Goal: Task Accomplishment & Management: Manage account settings

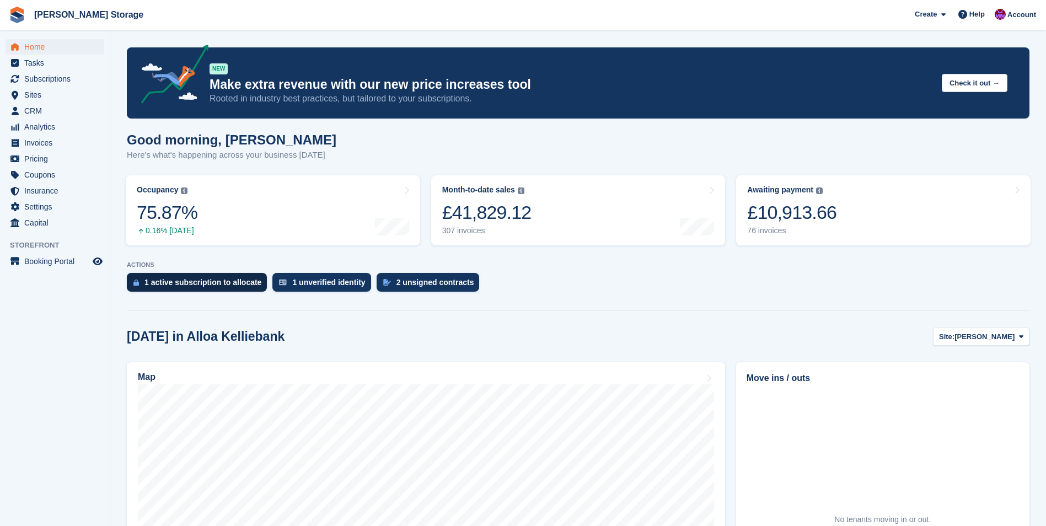
click at [214, 284] on div "1 active subscription to allocate" at bounding box center [202, 282] width 117 height 9
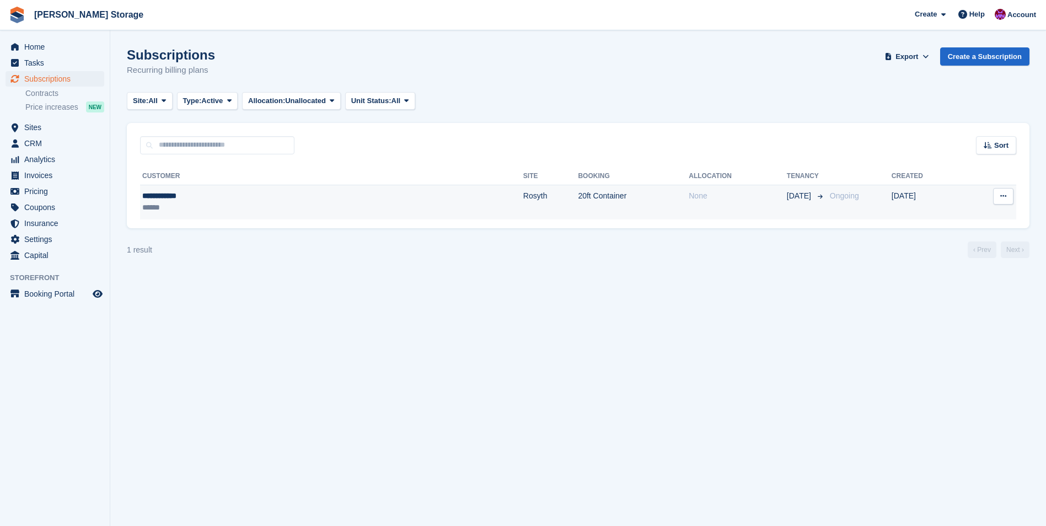
click at [230, 204] on div "******" at bounding box center [224, 208] width 165 height 12
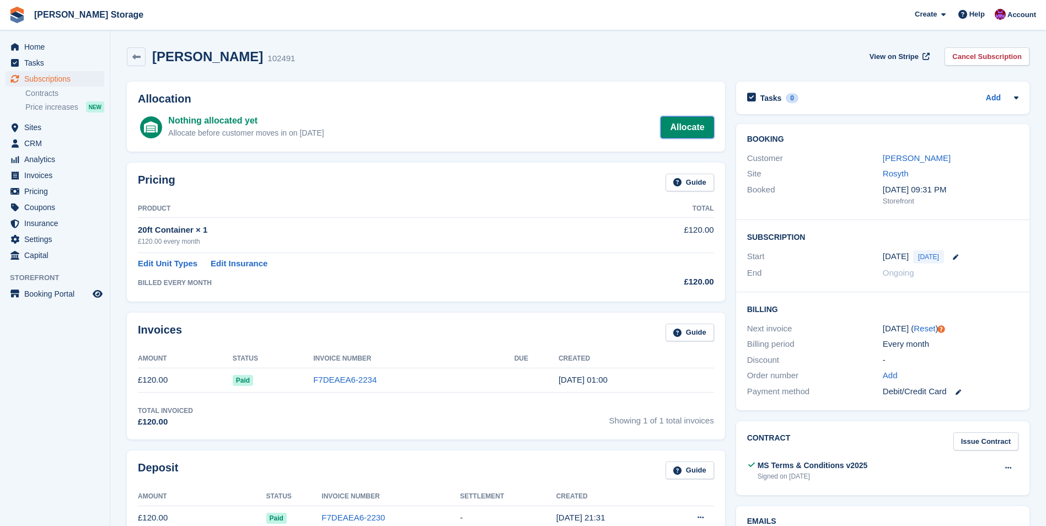
click at [692, 128] on link "Allocate" at bounding box center [686, 127] width 53 height 22
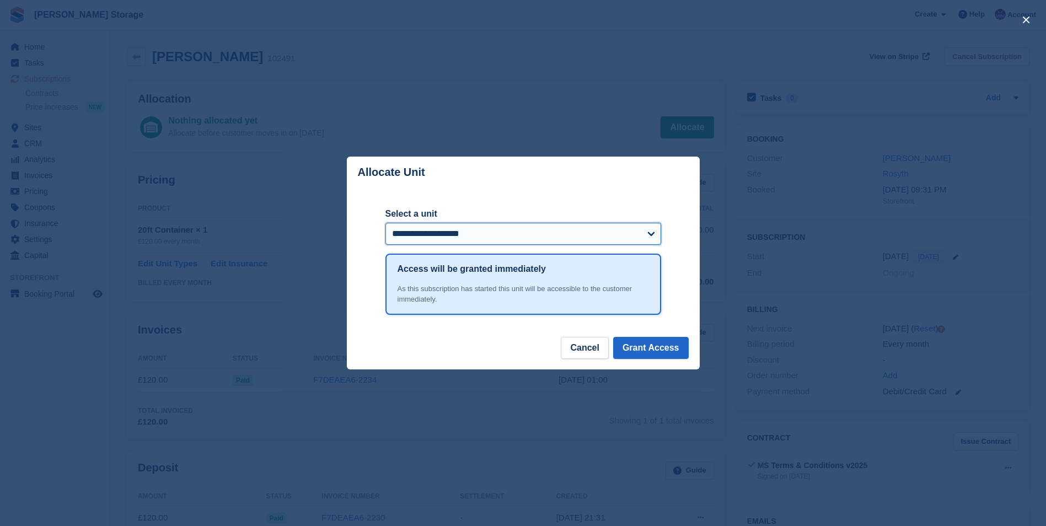
click at [609, 227] on select "**********" at bounding box center [523, 234] width 276 height 22
select select "******"
click at [385, 223] on select "**********" at bounding box center [523, 234] width 276 height 22
click at [651, 349] on button "Grant Access" at bounding box center [651, 348] width 76 height 22
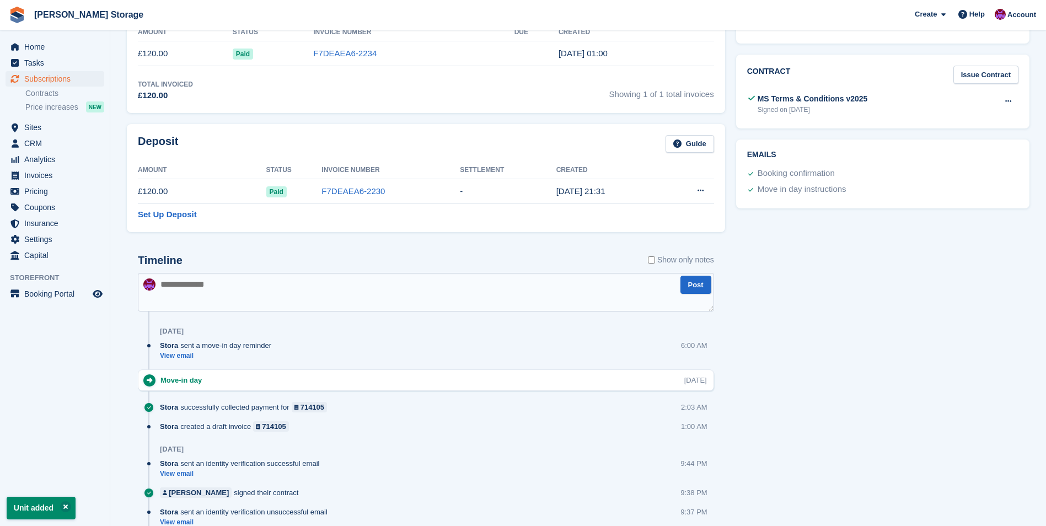
scroll to position [386, 0]
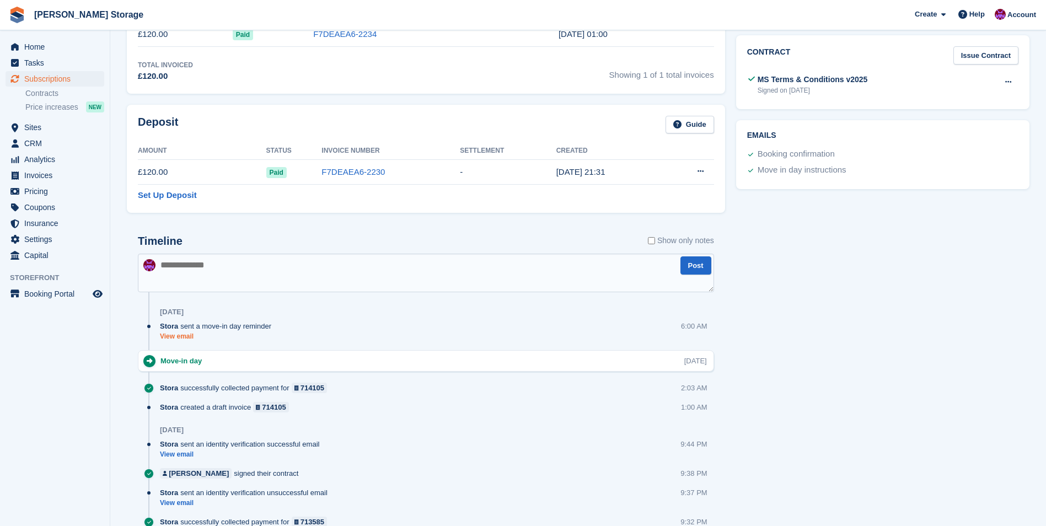
click at [188, 337] on link "View email" at bounding box center [218, 336] width 117 height 9
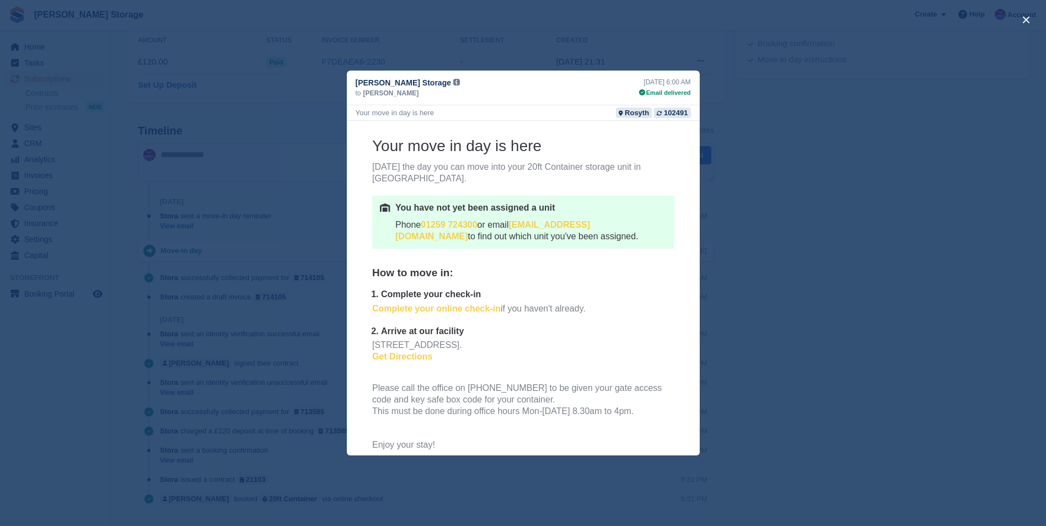
scroll to position [110, 0]
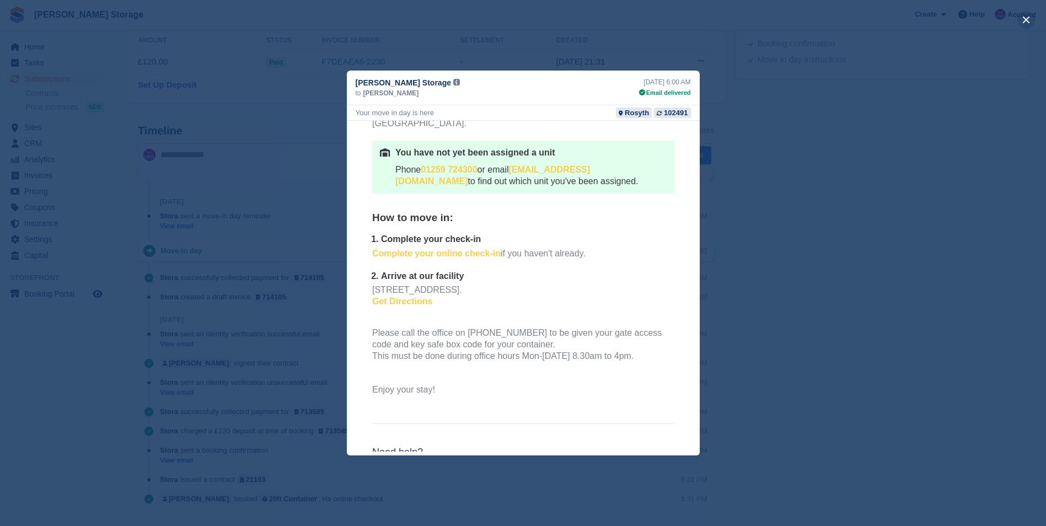
click at [1025, 21] on button "close" at bounding box center [1026, 20] width 18 height 18
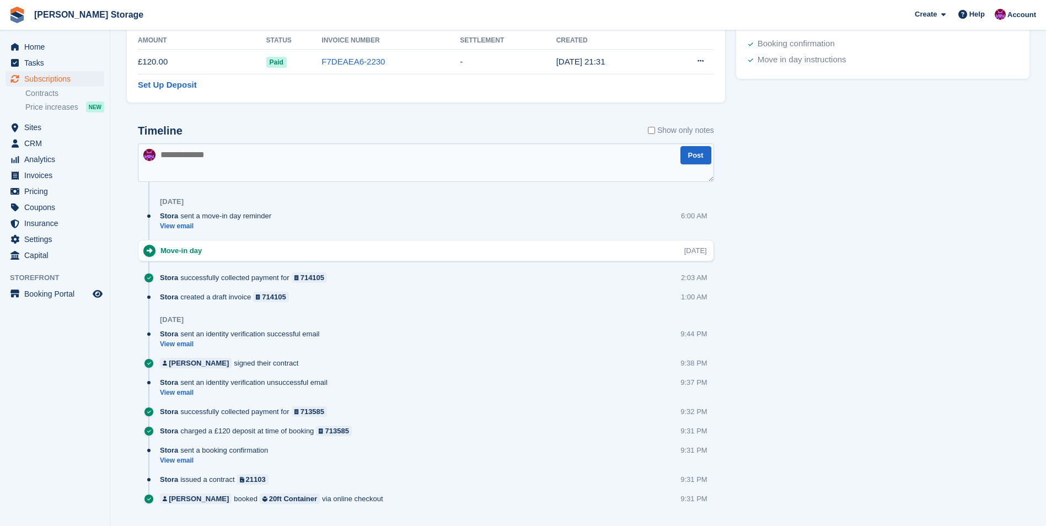
scroll to position [0, 0]
click at [44, 46] on span "Home" at bounding box center [57, 46] width 66 height 15
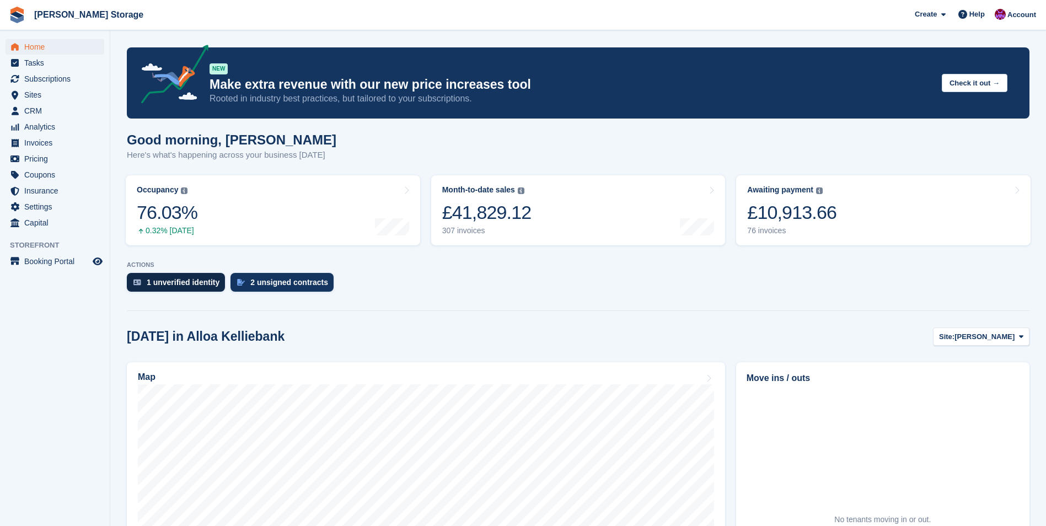
click at [188, 284] on div "1 unverified identity" at bounding box center [183, 282] width 73 height 9
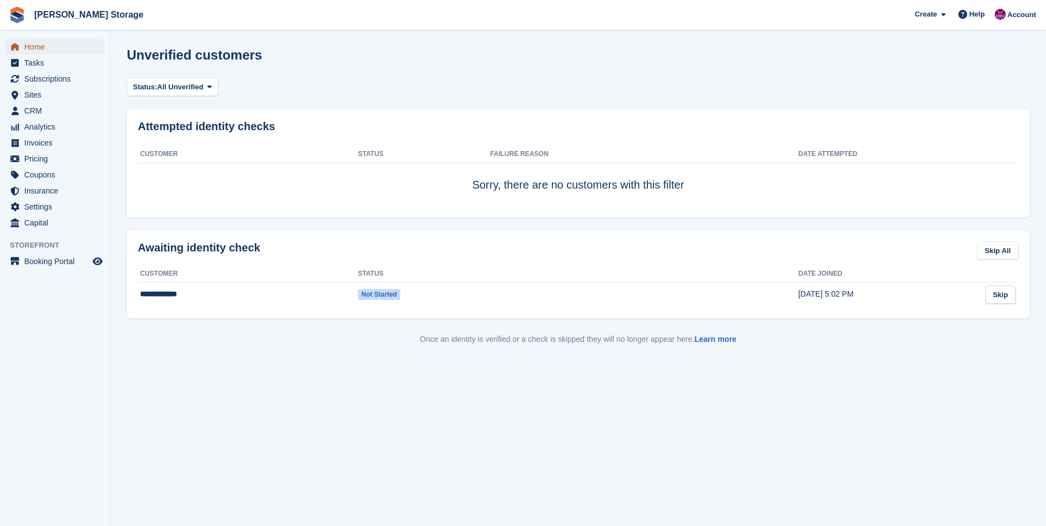
click at [32, 45] on span "Home" at bounding box center [57, 46] width 66 height 15
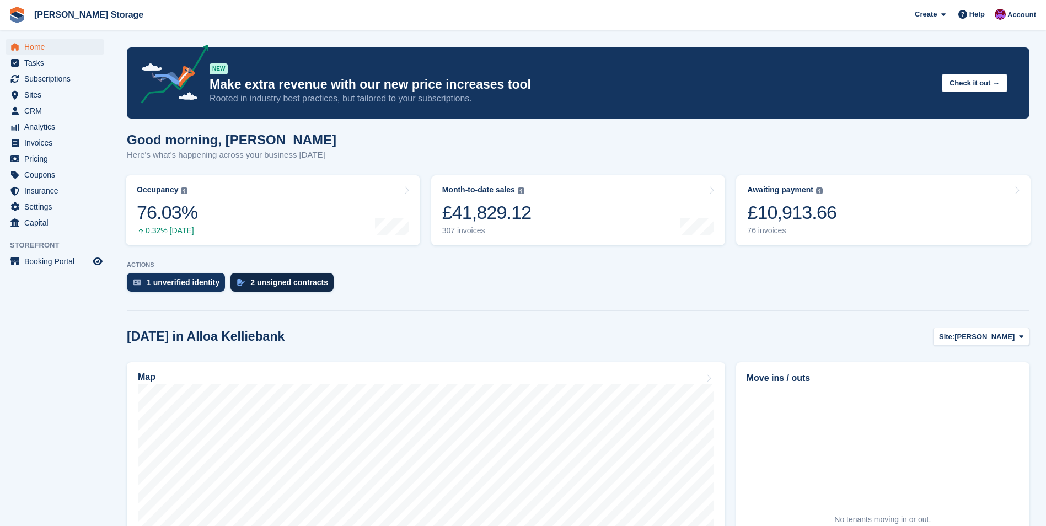
click at [293, 278] on div "2 unsigned contracts" at bounding box center [289, 282] width 78 height 9
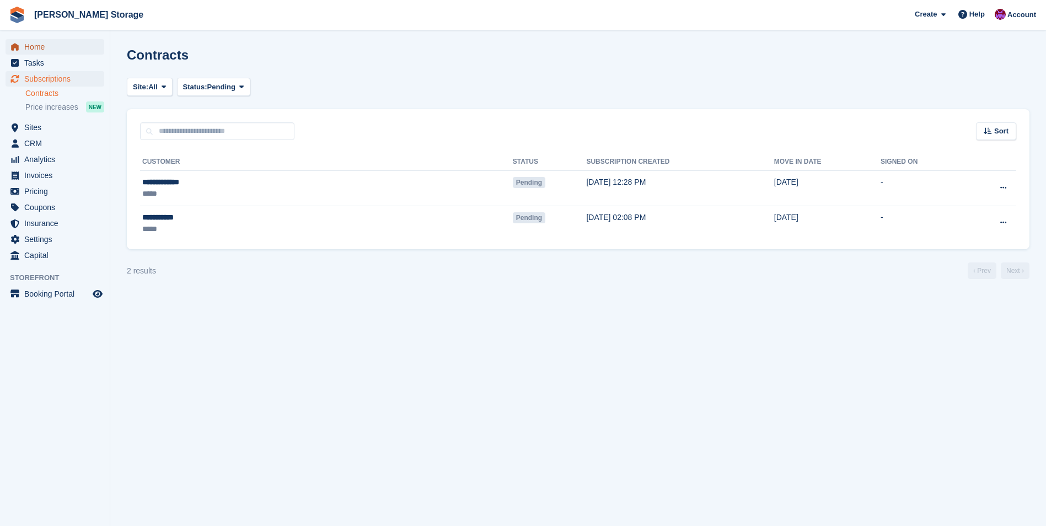
click at [42, 47] on span "Home" at bounding box center [57, 46] width 66 height 15
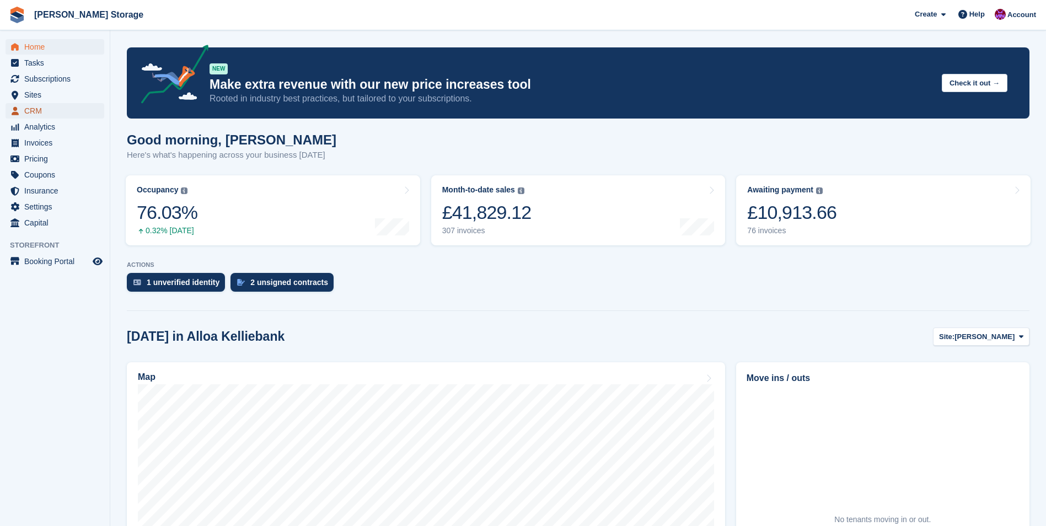
click at [40, 115] on span "CRM" at bounding box center [57, 110] width 66 height 15
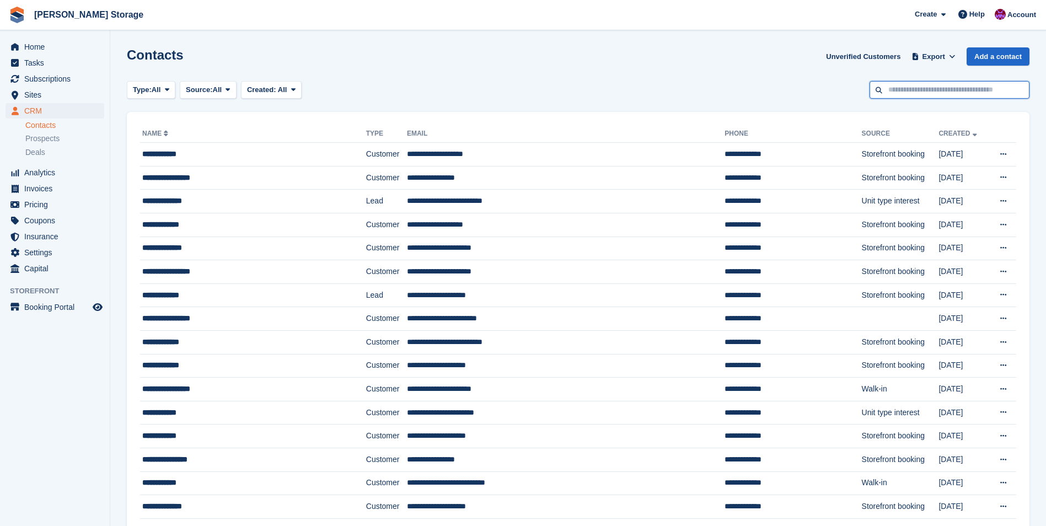
click at [914, 92] on input "text" at bounding box center [949, 90] width 160 height 18
type input "*****"
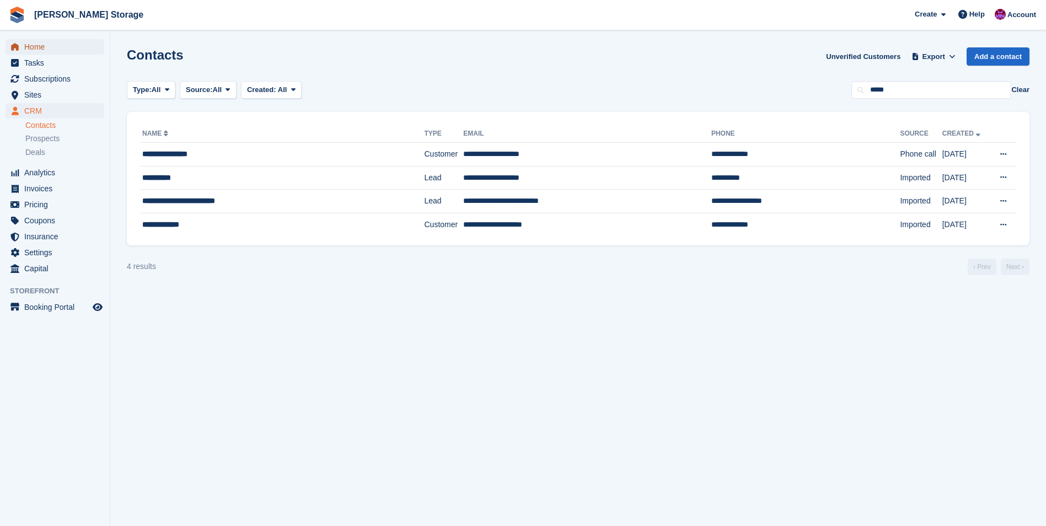
click at [44, 44] on span "Home" at bounding box center [57, 46] width 66 height 15
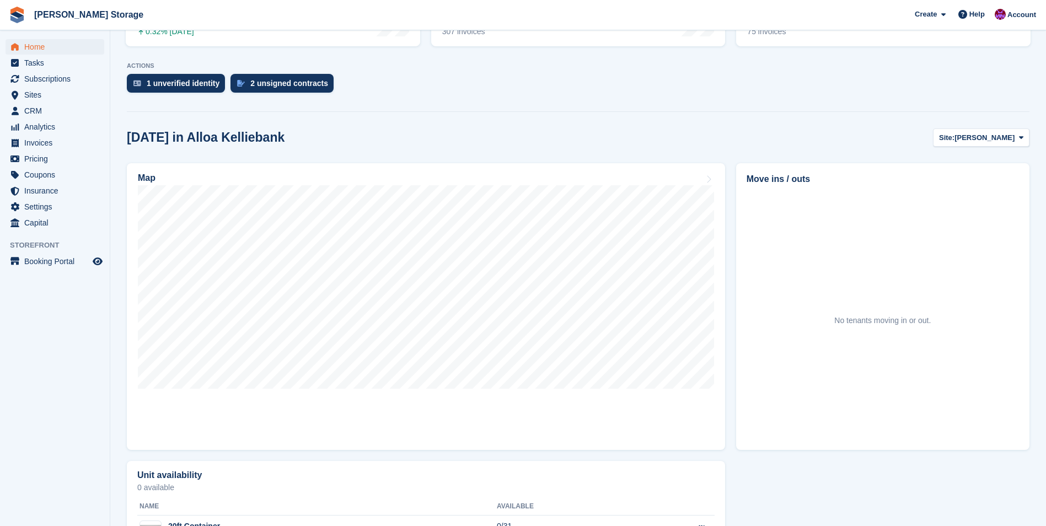
scroll to position [138, 0]
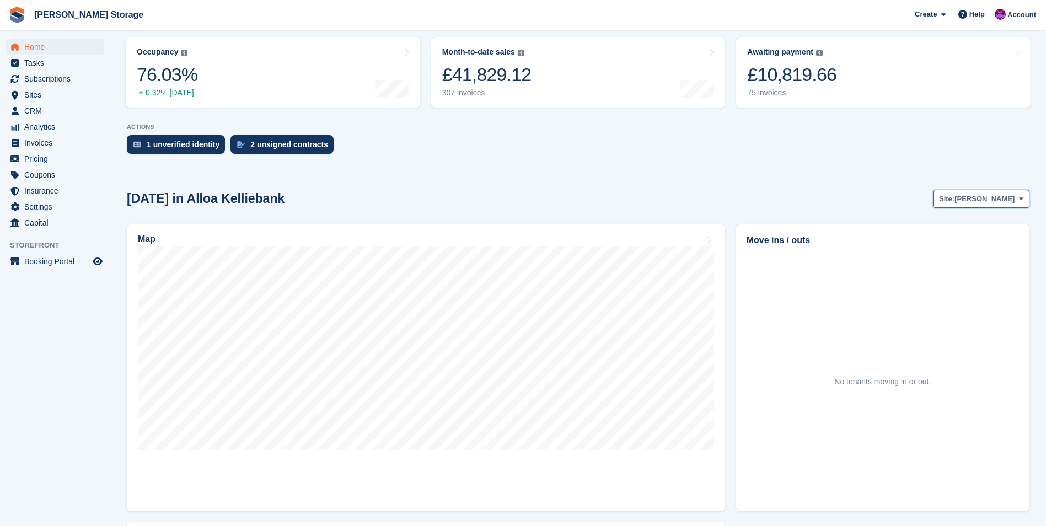
click at [1007, 202] on span "[PERSON_NAME]" at bounding box center [984, 198] width 60 height 11
click at [975, 245] on link "Alloa Greenfield" at bounding box center [976, 245] width 96 height 20
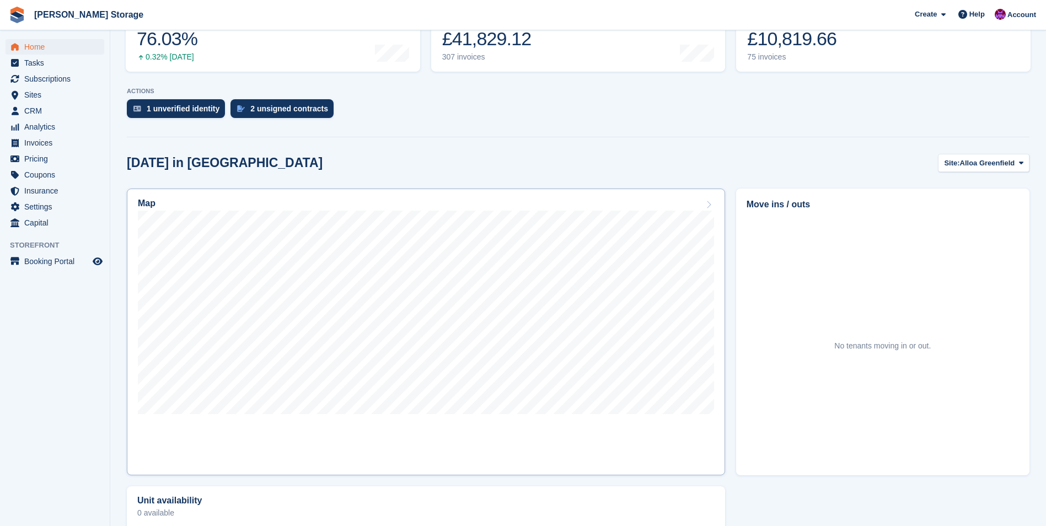
scroll to position [193, 0]
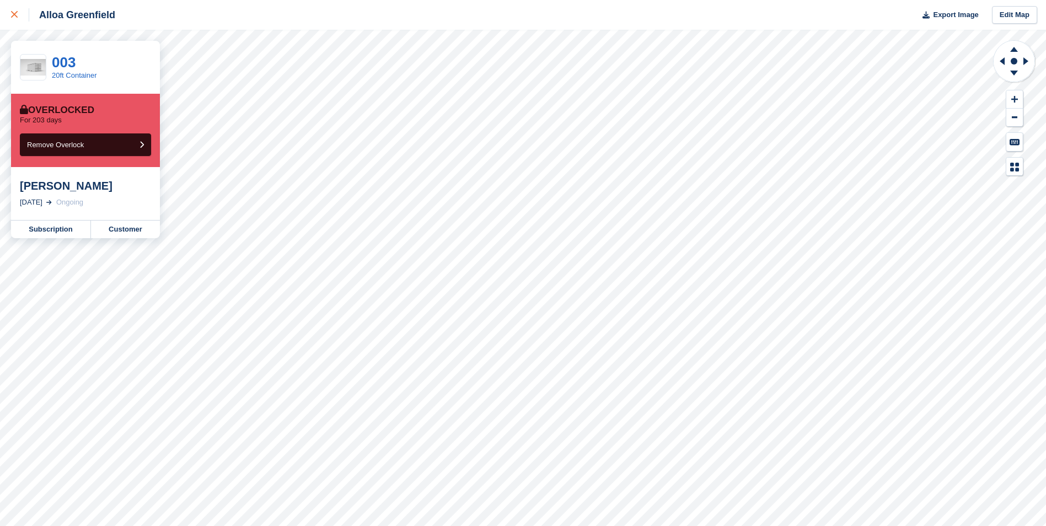
click at [10, 13] on link at bounding box center [14, 15] width 29 height 30
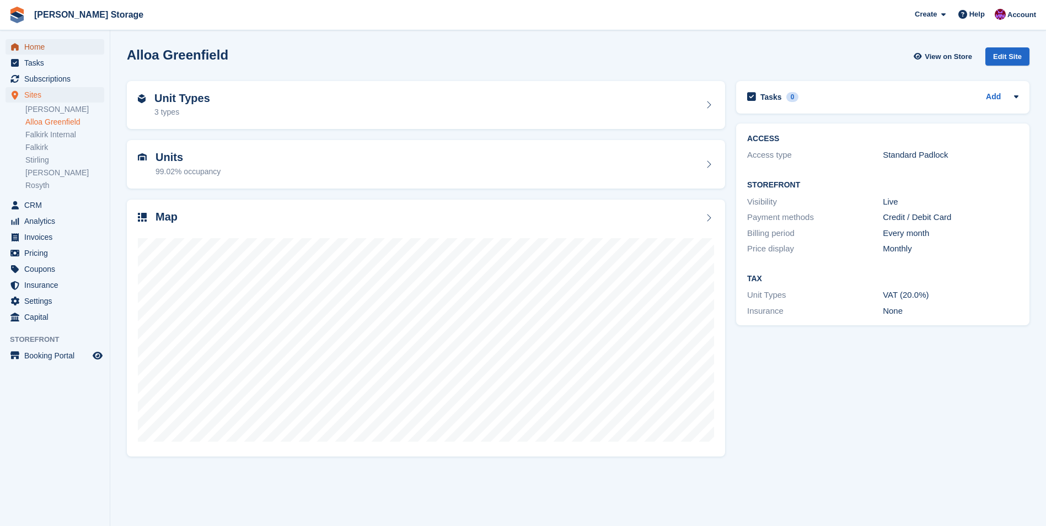
click at [27, 50] on span "Home" at bounding box center [57, 46] width 66 height 15
